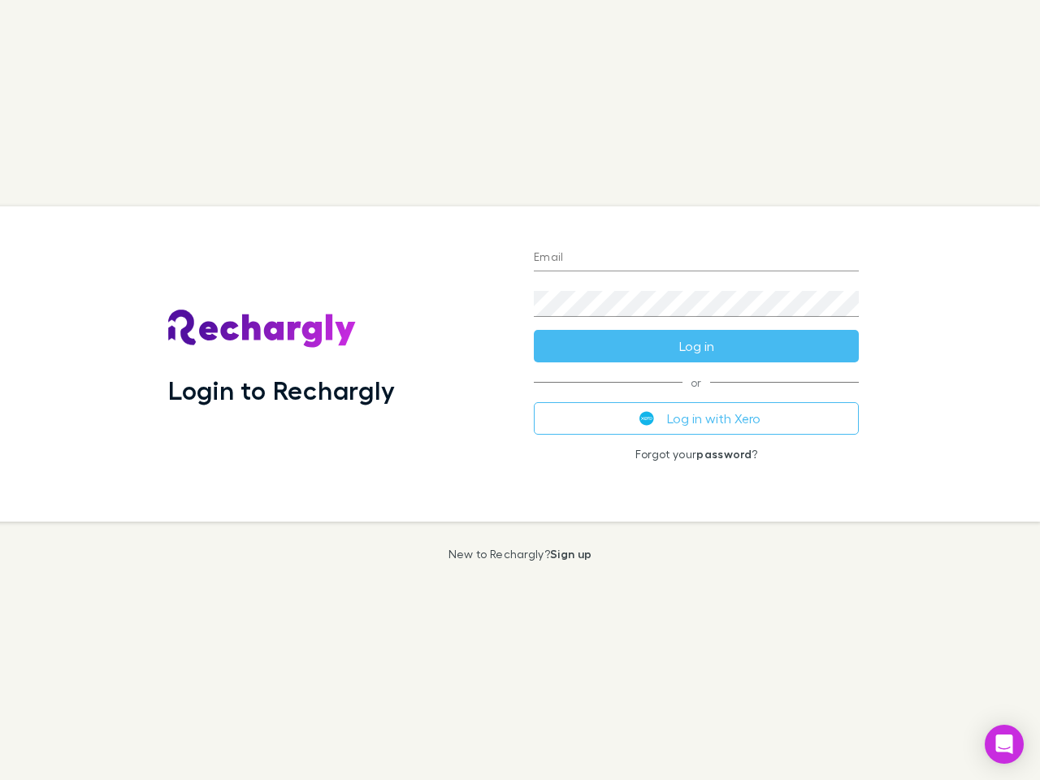
click at [520, 390] on div "Login to Rechargly" at bounding box center [338, 363] width 366 height 315
click at [697, 258] on input "Email" at bounding box center [696, 258] width 325 height 26
click at [697, 346] on button "Log in" at bounding box center [696, 346] width 325 height 33
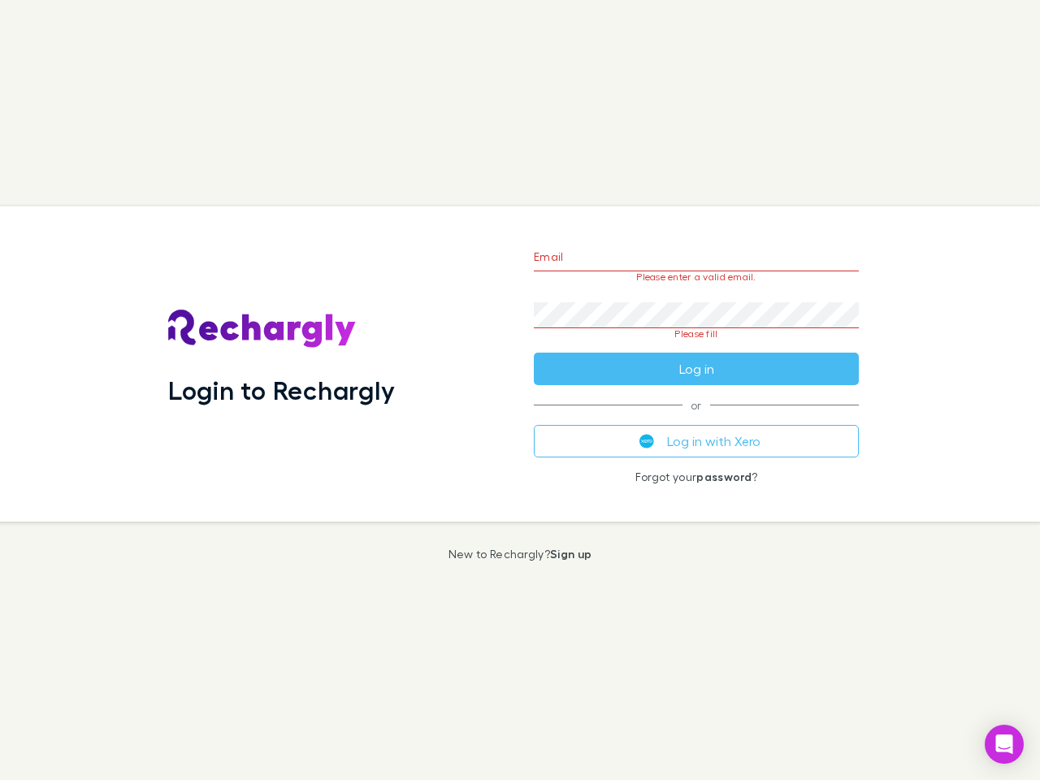
click at [697, 419] on div "Email Please enter a valid email. Password Please fill Log in or Log in with Xe…" at bounding box center [696, 363] width 351 height 315
click at [1005, 744] on icon "Open Intercom Messenger" at bounding box center [1004, 745] width 17 height 20
